Goal: Navigation & Orientation: Find specific page/section

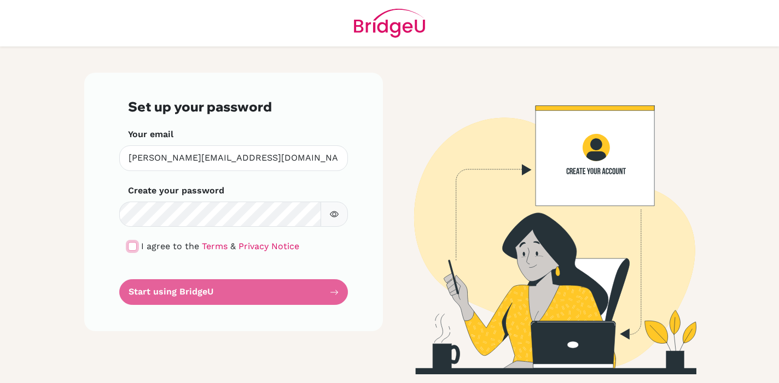
click at [133, 247] on input "checkbox" at bounding box center [132, 246] width 9 height 9
checkbox input "true"
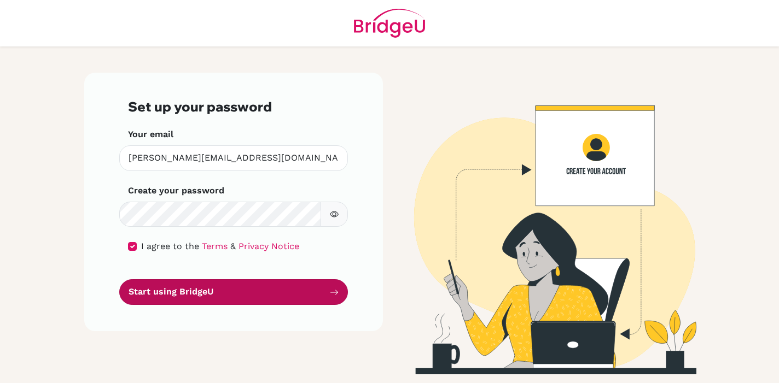
click at [172, 283] on button "Start using BridgeU" at bounding box center [233, 293] width 229 height 26
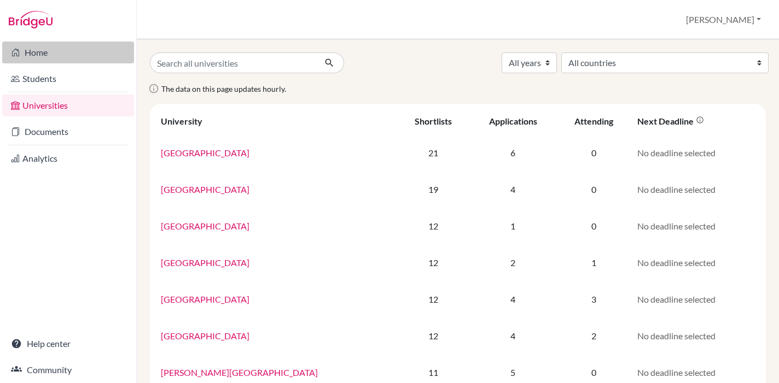
click at [72, 56] on link "Home" at bounding box center [68, 53] width 132 height 22
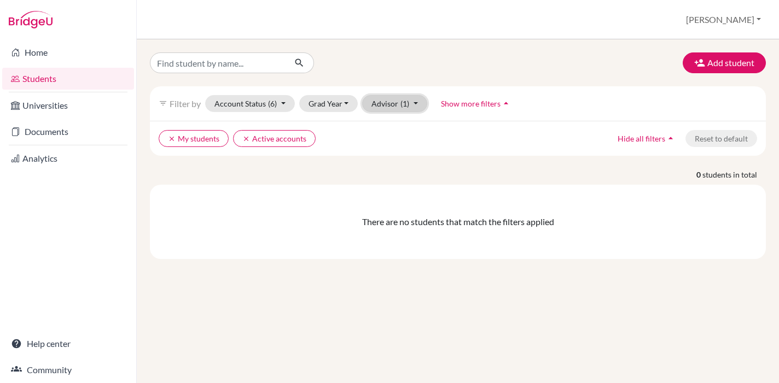
click at [409, 108] on button "Advisor (1)" at bounding box center [394, 103] width 65 height 17
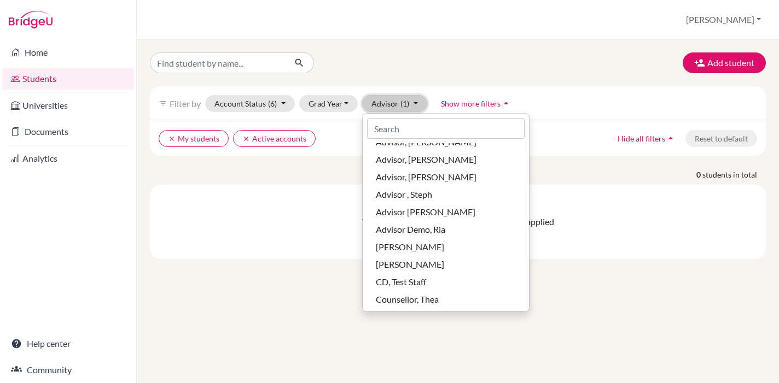
scroll to position [38, 0]
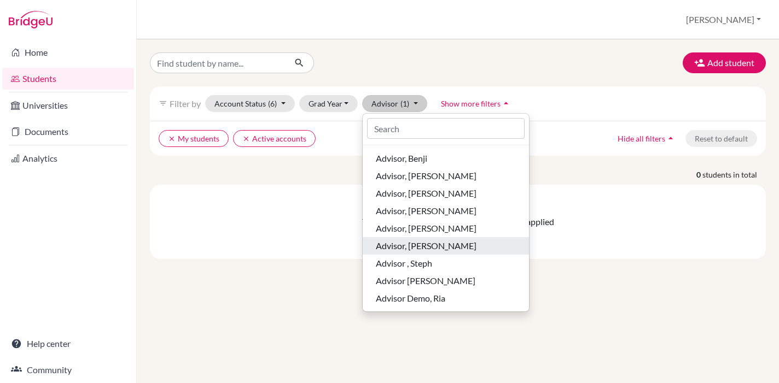
click at [406, 245] on span "Advisor, [PERSON_NAME]" at bounding box center [426, 246] width 101 height 13
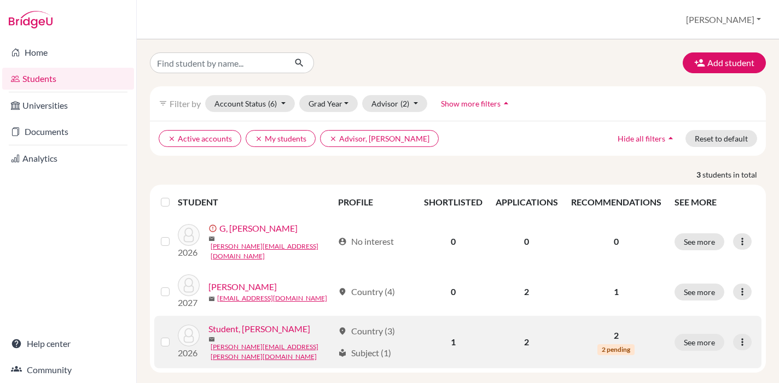
click at [238, 329] on link "Student, Riya" at bounding box center [259, 329] width 102 height 13
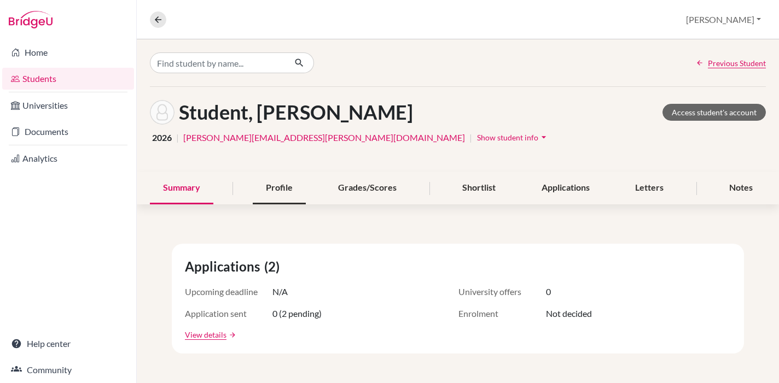
click at [302, 187] on div "Profile" at bounding box center [279, 188] width 53 height 32
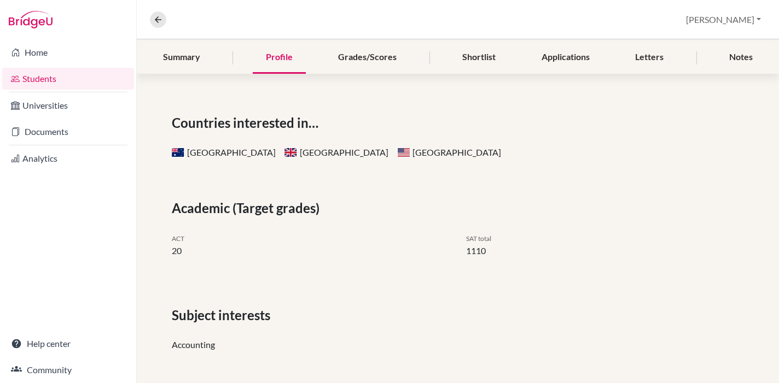
scroll to position [158, 0]
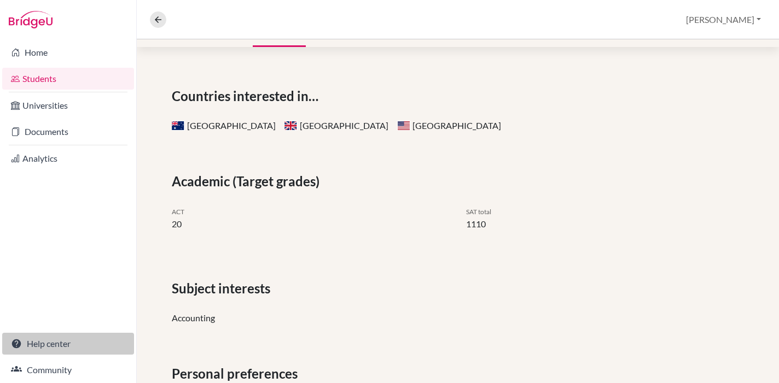
click at [66, 339] on link "Help center" at bounding box center [68, 344] width 132 height 22
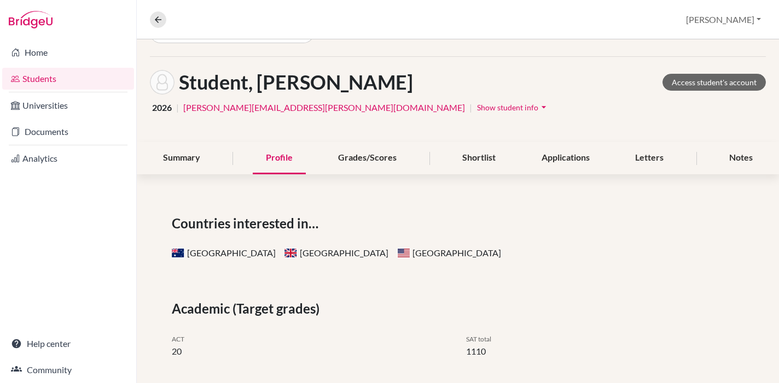
scroll to position [0, 0]
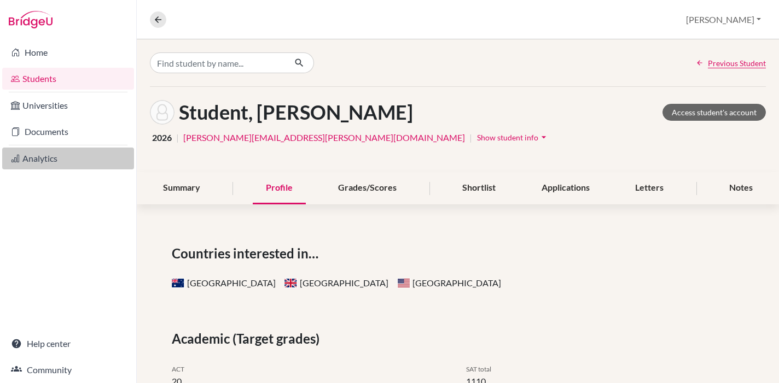
click at [45, 158] on link "Analytics" at bounding box center [68, 159] width 132 height 22
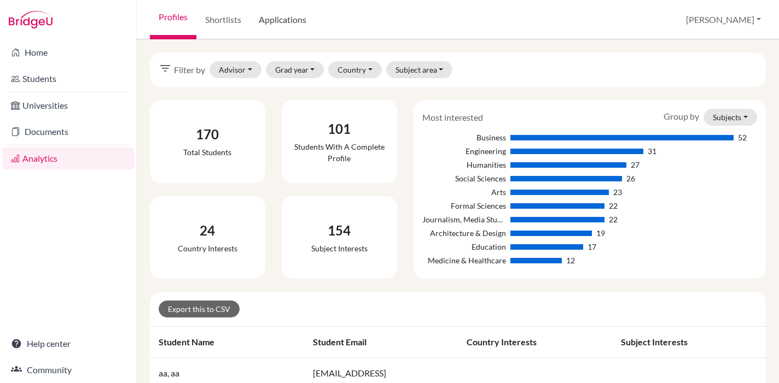
click at [276, 33] on link "Applications" at bounding box center [282, 19] width 65 height 39
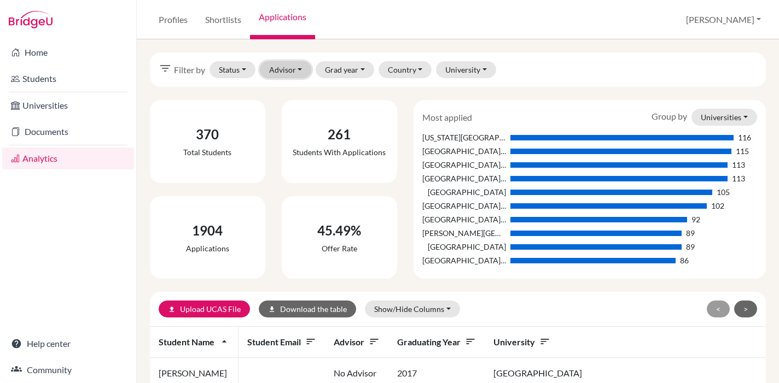
click at [287, 73] on button "Advisor" at bounding box center [286, 69] width 52 height 17
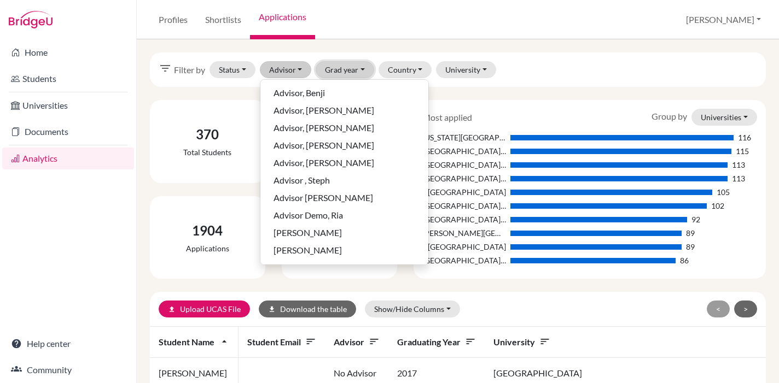
click at [324, 73] on button "Grad year" at bounding box center [345, 69] width 59 height 17
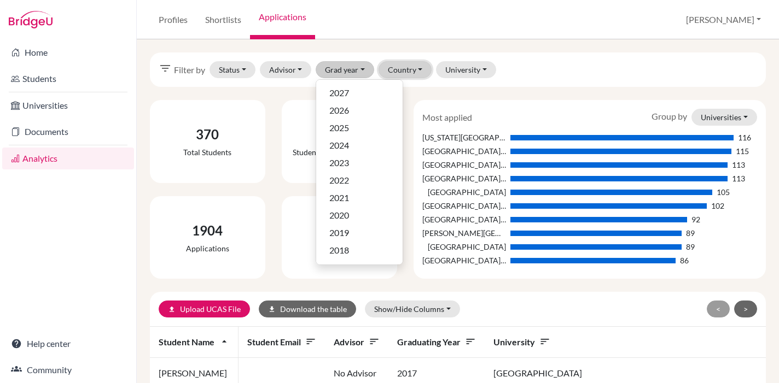
click at [408, 77] on button "Country" at bounding box center [406, 69] width 54 height 17
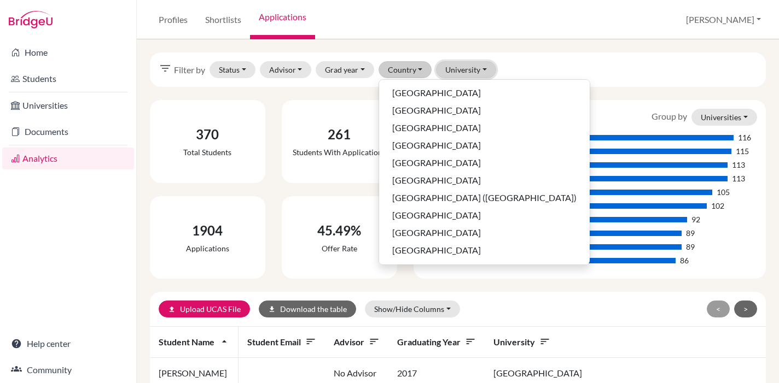
click at [472, 71] on button "University" at bounding box center [466, 69] width 60 height 17
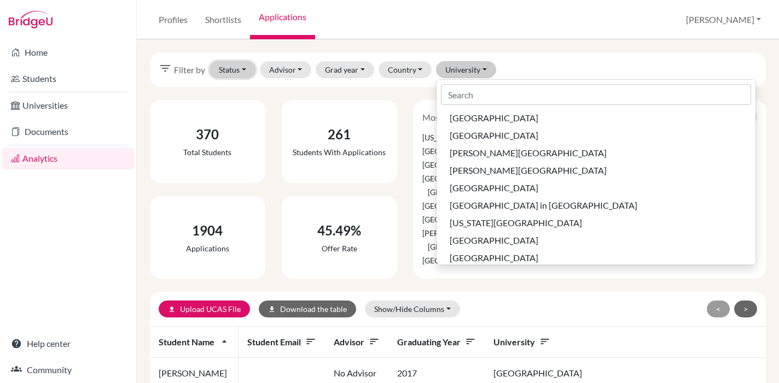
click at [246, 65] on button "Status" at bounding box center [233, 69] width 46 height 17
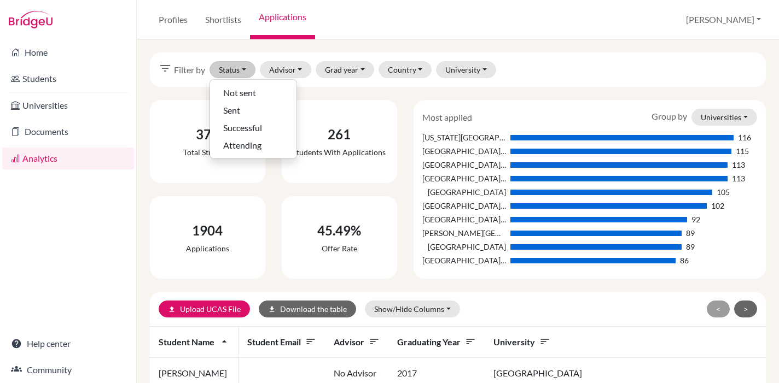
click at [323, 53] on div "filter_list Filter by Status Not sent Sent Successful Attending Advisor Advisor…" at bounding box center [458, 70] width 616 height 34
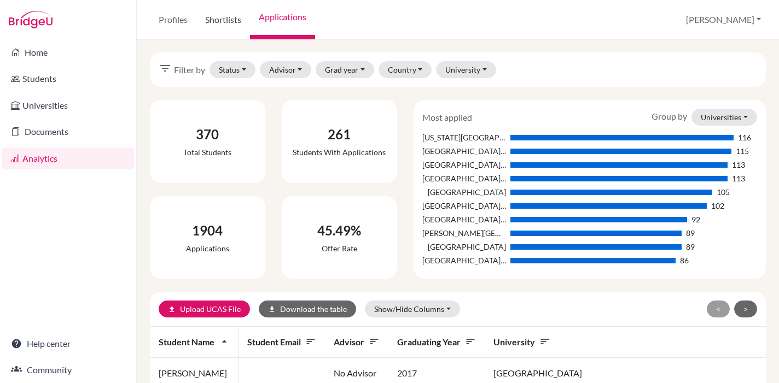
click at [239, 24] on link "Shortlists" at bounding box center [223, 19] width 54 height 39
